Goal: Answer question/provide support

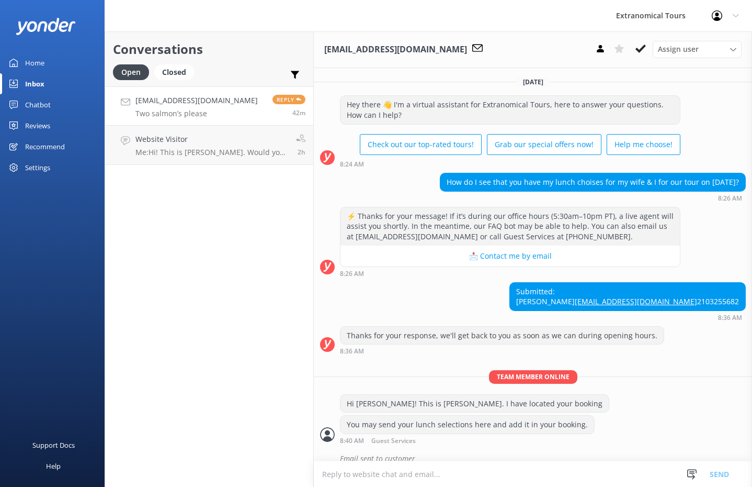
scroll to position [312, 0]
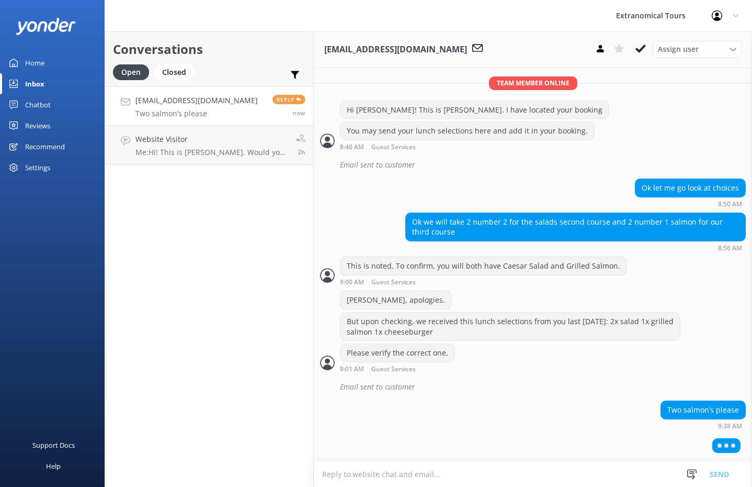
click at [209, 117] on p "Two salmon’s please" at bounding box center [197, 113] width 122 height 9
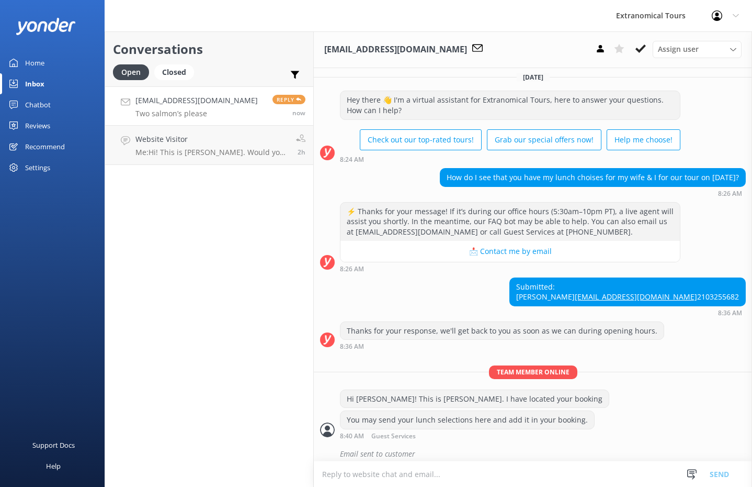
scroll to position [0, 0]
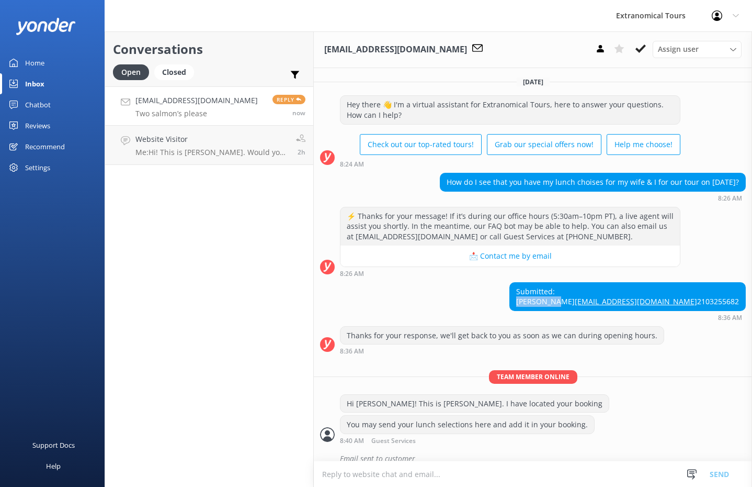
drag, startPoint x: 683, startPoint y: 299, endPoint x: 629, endPoint y: 298, distance: 53.9
click at [629, 298] on div "Submitted: [PERSON_NAME] [EMAIL_ADDRESS][DOMAIN_NAME] 2103255682 8:36 AM" at bounding box center [533, 301] width 438 height 39
copy div "[PERSON_NAME]"
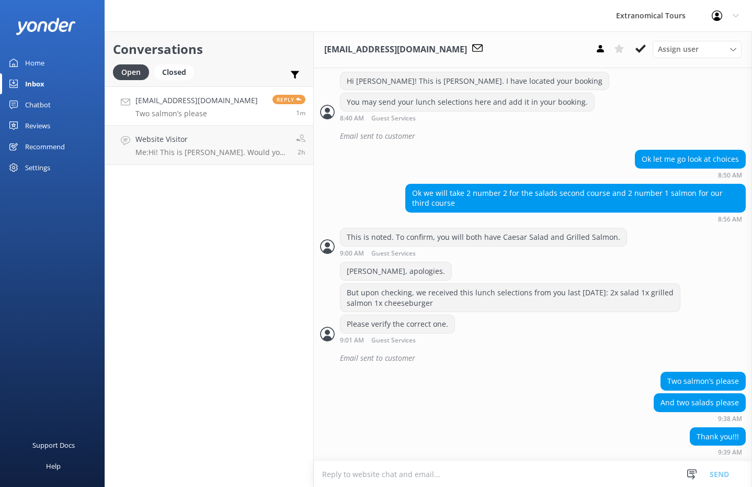
scroll to position [342, 0]
click at [398, 464] on textarea at bounding box center [533, 474] width 438 height 26
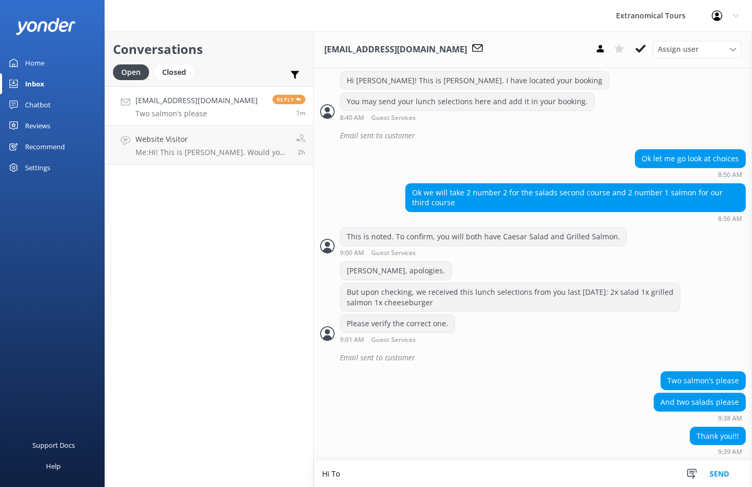
scroll to position [343, 0]
type textarea "Hi [PERSON_NAME], thank you for your clarification. This is duly noted."
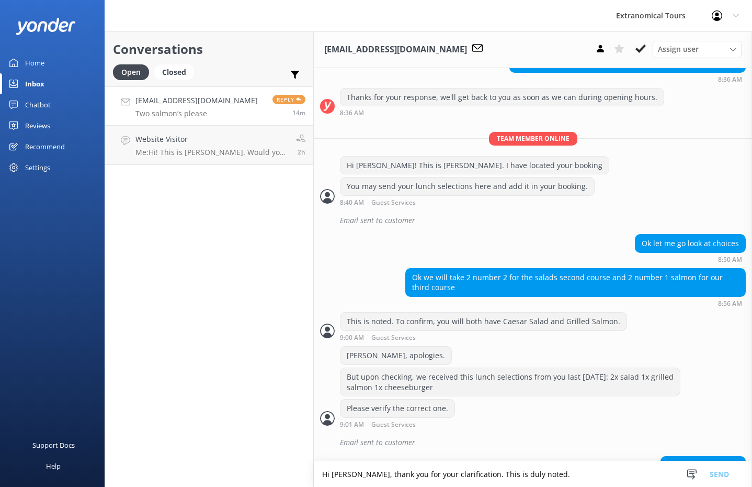
scroll to position [399, 0]
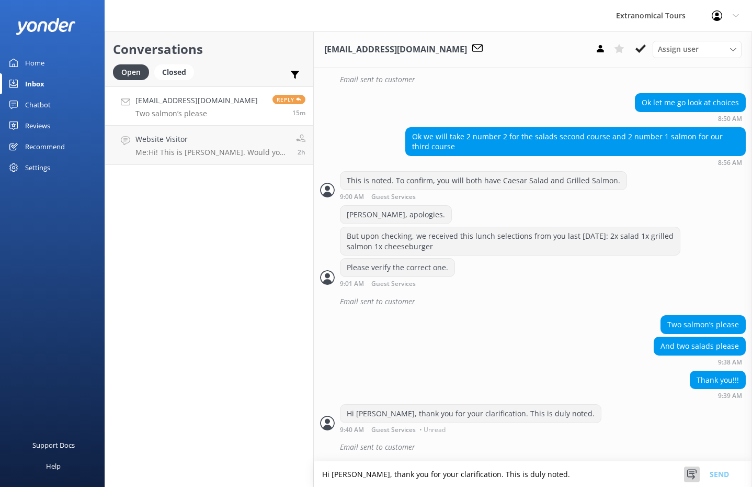
click at [691, 470] on icon at bounding box center [692, 474] width 10 height 10
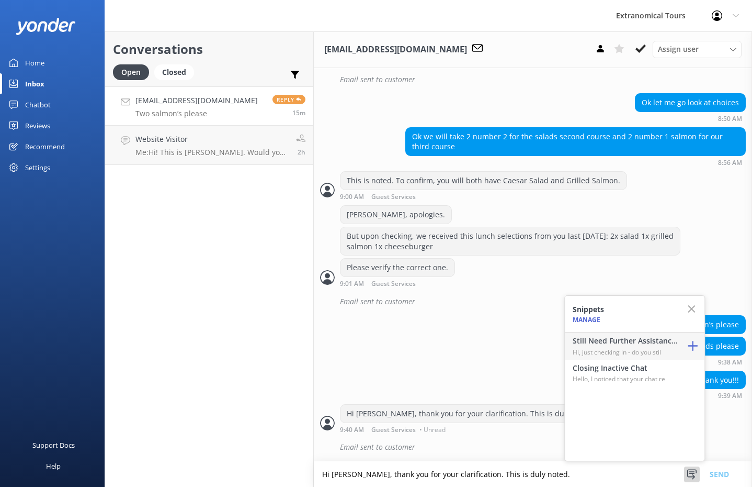
click at [650, 352] on p "Hi, just checking in - do you stil" at bounding box center [625, 352] width 105 height 10
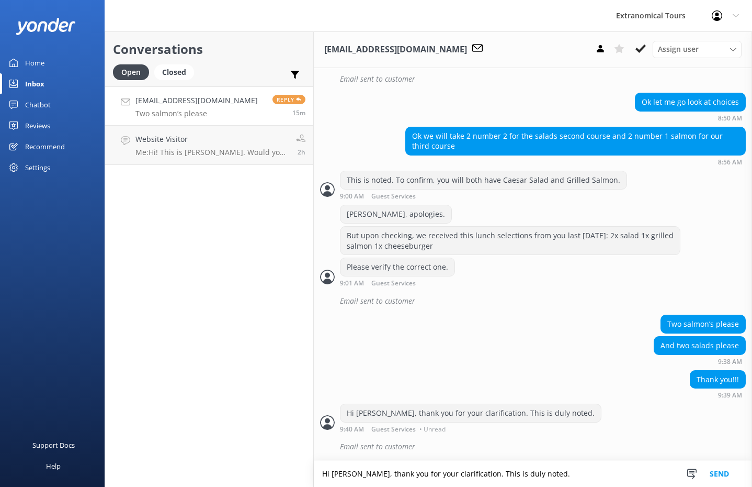
click at [723, 474] on button "Send" at bounding box center [719, 473] width 39 height 26
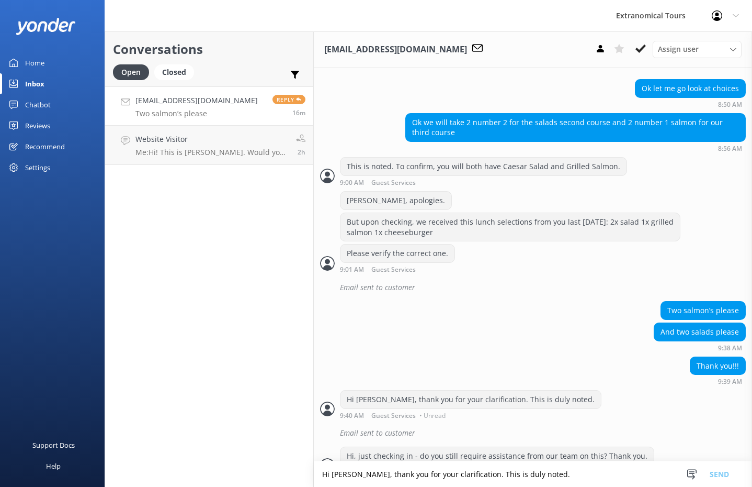
scroll to position [380, 0]
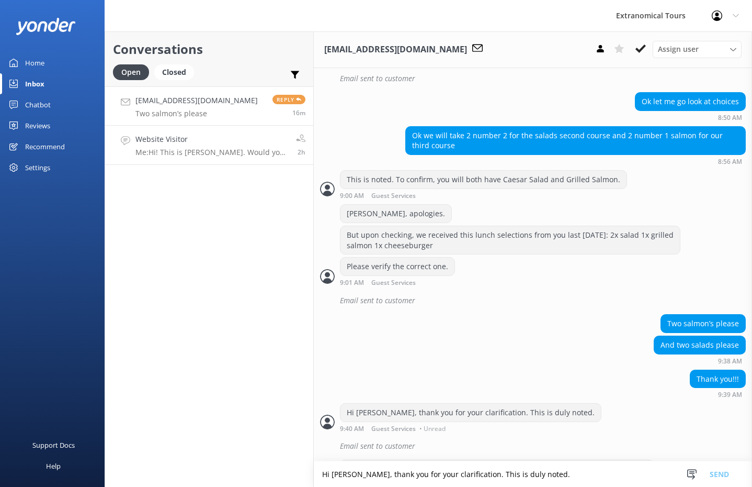
click at [231, 145] on div "Website Visitor Me: Hi! This is [PERSON_NAME]. Would you like to book the tour?" at bounding box center [212, 144] width 153 height 23
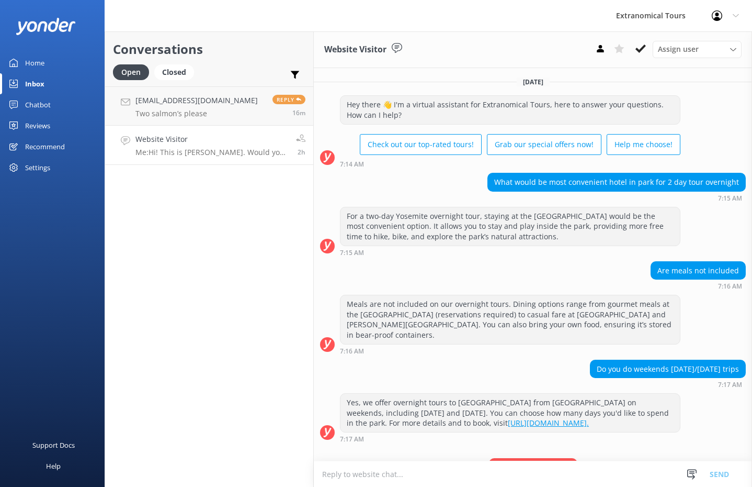
scroll to position [44, 0]
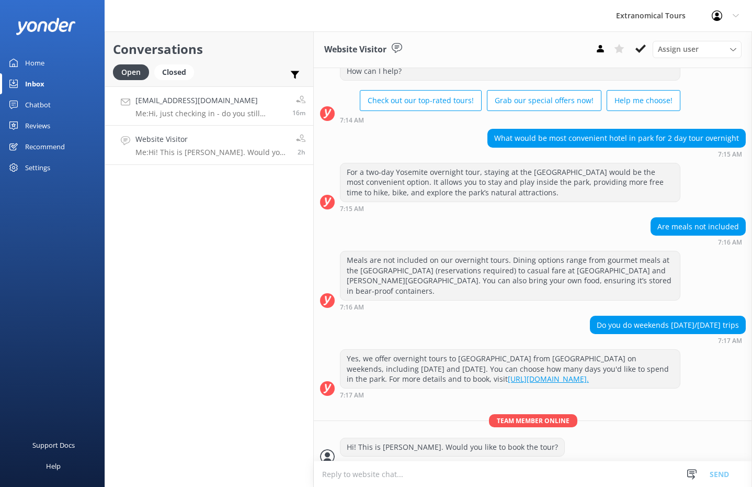
click at [221, 100] on h4 "[EMAIL_ADDRESS][DOMAIN_NAME]" at bounding box center [210, 101] width 149 height 12
